Goal: Task Accomplishment & Management: Complete application form

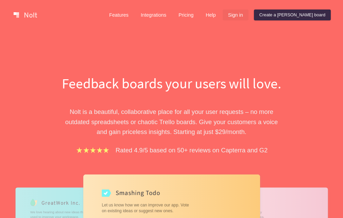
click at [248, 17] on link "Sign in" at bounding box center [235, 15] width 26 height 11
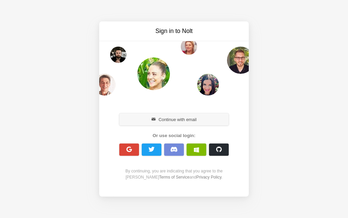
click at [168, 120] on button "Continue with email" at bounding box center [173, 119] width 109 height 12
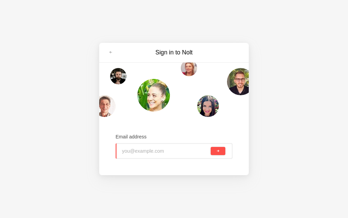
type input "ojv85190@laoia.com"
click at [223, 153] on button "submit" at bounding box center [218, 151] width 15 height 8
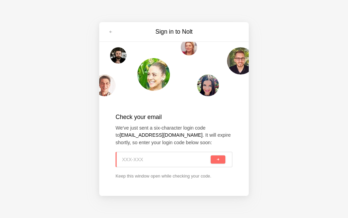
paste input "HV3-SBM"
type input "HV3-SBM"
click at [214, 162] on button "submit" at bounding box center [218, 159] width 15 height 8
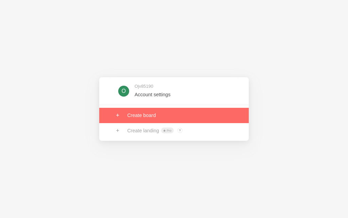
click at [145, 121] on link at bounding box center [173, 115] width 149 height 15
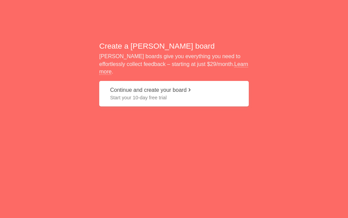
click at [134, 89] on button "Continue and create your board Start your 10-day free trial" at bounding box center [173, 93] width 149 height 25
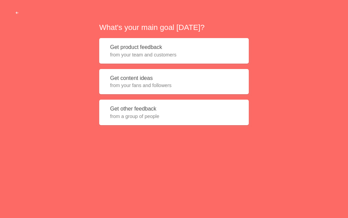
click at [140, 85] on span "from your fans and followers" at bounding box center [174, 85] width 128 height 7
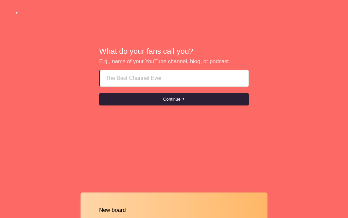
type input "Escort Girl [PERSON_NAME] fuj ₡₡ [PHONE_NUMBER] ₡₡"
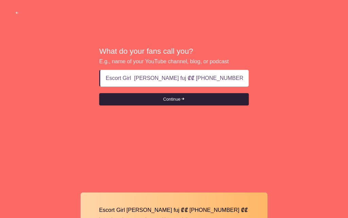
click at [167, 101] on button "Continue" at bounding box center [173, 99] width 149 height 12
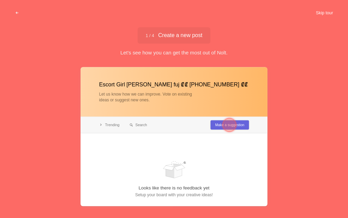
click at [321, 12] on button "Skip tour" at bounding box center [324, 13] width 34 height 12
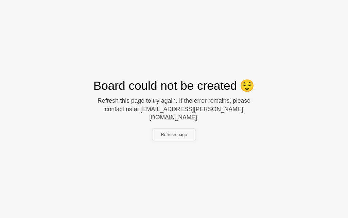
click at [170, 132] on button "Refresh page" at bounding box center [174, 134] width 42 height 12
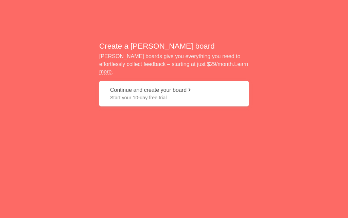
click at [133, 96] on span "Start your 10-day free trial" at bounding box center [174, 97] width 128 height 7
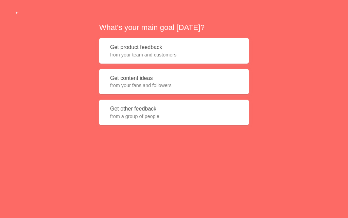
click at [136, 84] on span "from your fans and followers" at bounding box center [174, 85] width 128 height 7
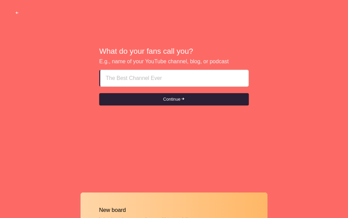
type input "Escort Girl [PERSON_NAME] fuj ₡₡ [PHONE_NUMBER] ₡₡"
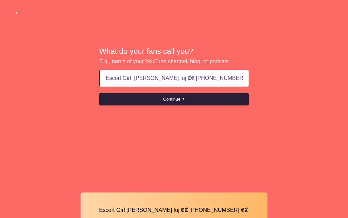
click at [174, 101] on button "Continue" at bounding box center [173, 99] width 149 height 12
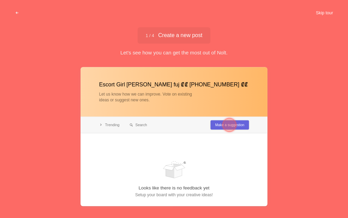
click at [320, 14] on button "Skip tour" at bounding box center [324, 13] width 34 height 12
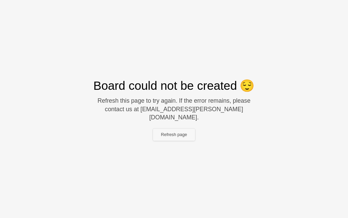
click at [180, 129] on button "Refresh page" at bounding box center [174, 134] width 42 height 12
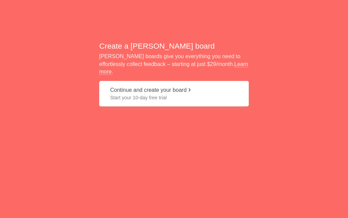
click at [127, 94] on span "Start your 10-day free trial" at bounding box center [174, 97] width 128 height 7
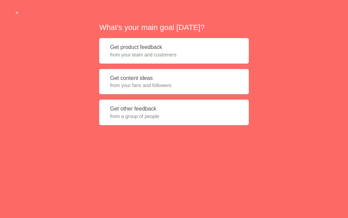
click at [122, 92] on button "Get content ideas from your fans and followers" at bounding box center [173, 81] width 149 height 25
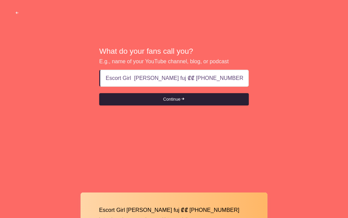
click at [177, 101] on button "Continue" at bounding box center [173, 99] width 149 height 12
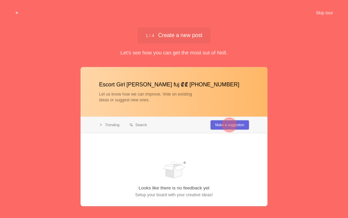
type input "Escort Girl [PERSON_NAME] fuj ₡₡ [PHONE_NUMBER]"
click at [218, 125] on div at bounding box center [229, 124] width 24 height 24
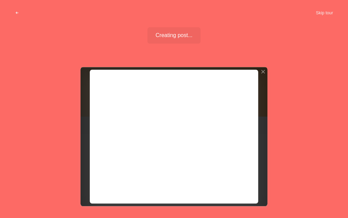
click at [232, 185] on div at bounding box center [173, 136] width 187 height 139
click at [322, 14] on button "Skip tour" at bounding box center [324, 13] width 34 height 12
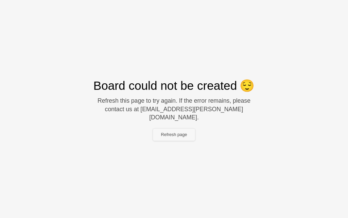
click at [191, 131] on button "Refresh page" at bounding box center [174, 134] width 42 height 12
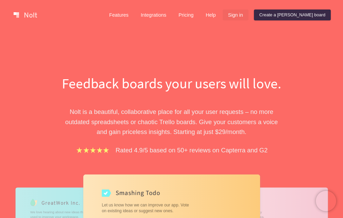
click at [248, 16] on link "Sign in" at bounding box center [235, 15] width 26 height 11
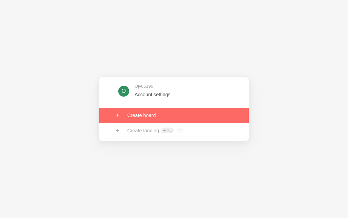
click at [156, 116] on link at bounding box center [173, 115] width 149 height 15
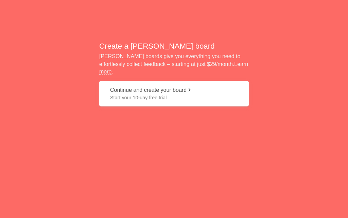
click at [149, 95] on span "Start your 10-day free trial" at bounding box center [174, 97] width 128 height 7
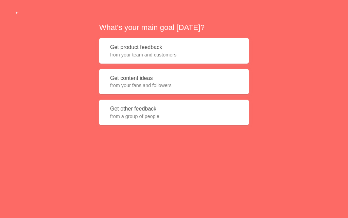
click at [143, 88] on span "from your fans and followers" at bounding box center [174, 85] width 128 height 7
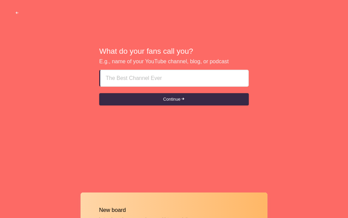
type input "Escort Girl Fujairah fuj ₡₡ +971569636398 ₡₡"
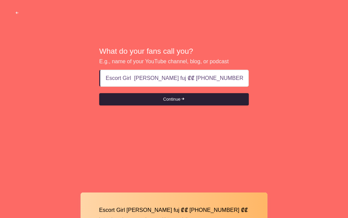
click at [169, 98] on button "Continue" at bounding box center [173, 99] width 149 height 12
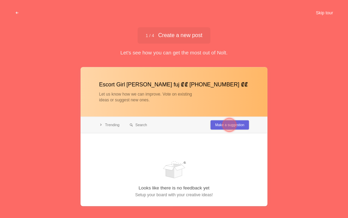
click at [328, 14] on button "Skip tour" at bounding box center [324, 13] width 34 height 12
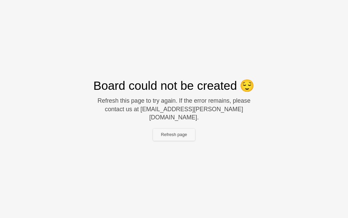
click at [163, 131] on button "Refresh page" at bounding box center [174, 134] width 42 height 12
